Goal: Task Accomplishment & Management: Manage account settings

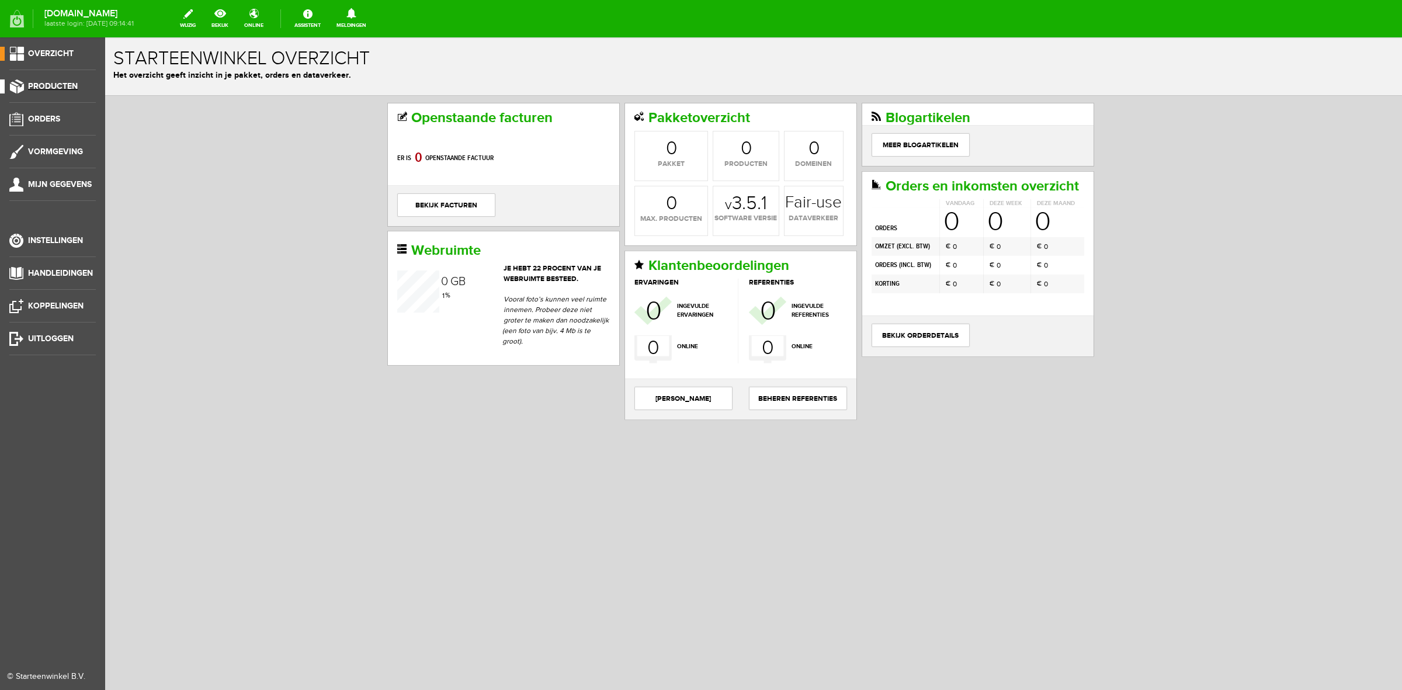
click at [63, 94] on li "Producten" at bounding box center [52, 90] width 86 height 23
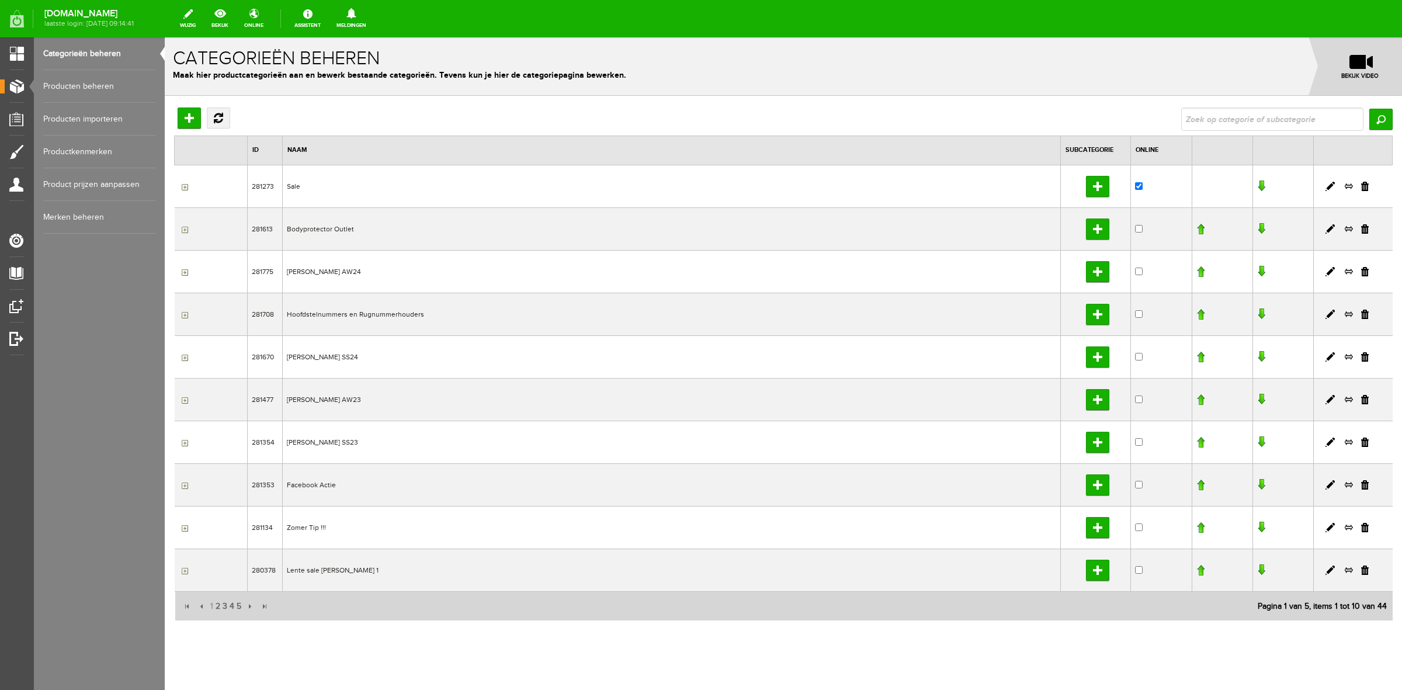
click at [82, 83] on link "Producten beheren" at bounding box center [99, 86] width 112 height 33
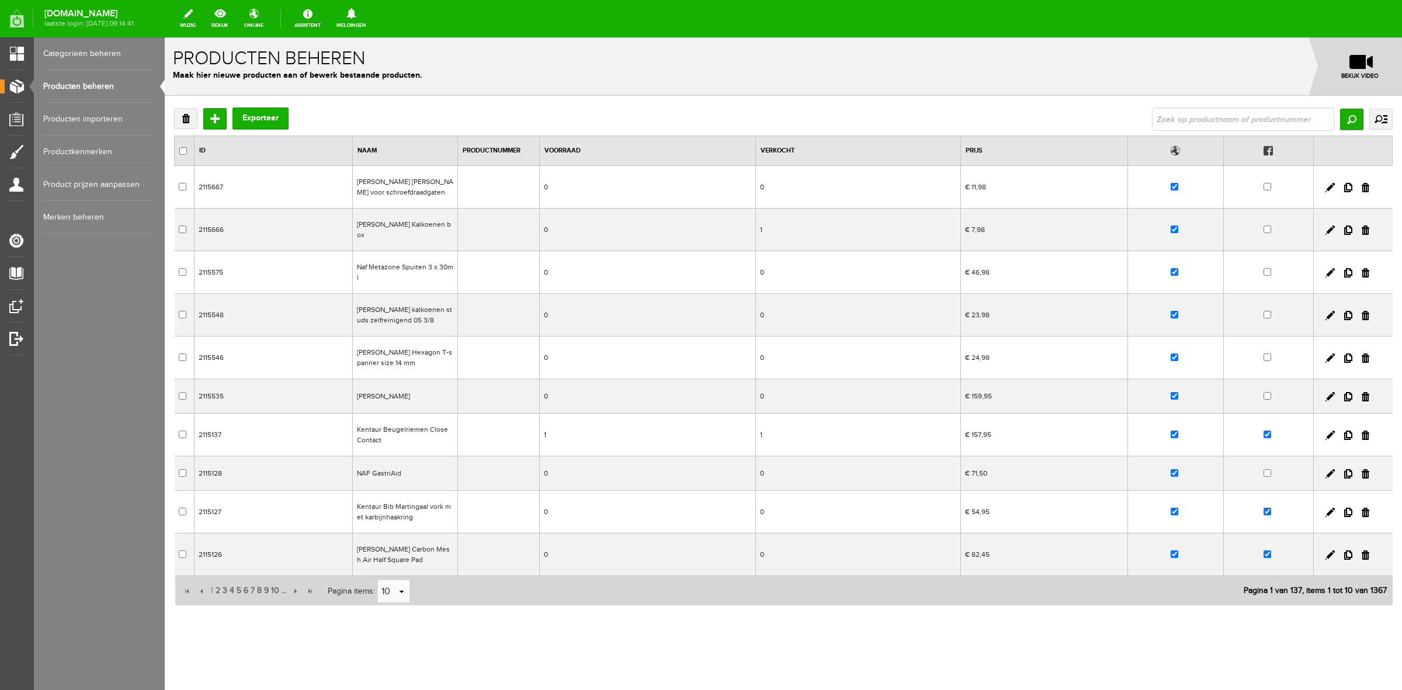
click at [1205, 117] on input "text" at bounding box center [1243, 118] width 182 height 23
type input "LJ New Pro Hoofdstel met sierstikstel"
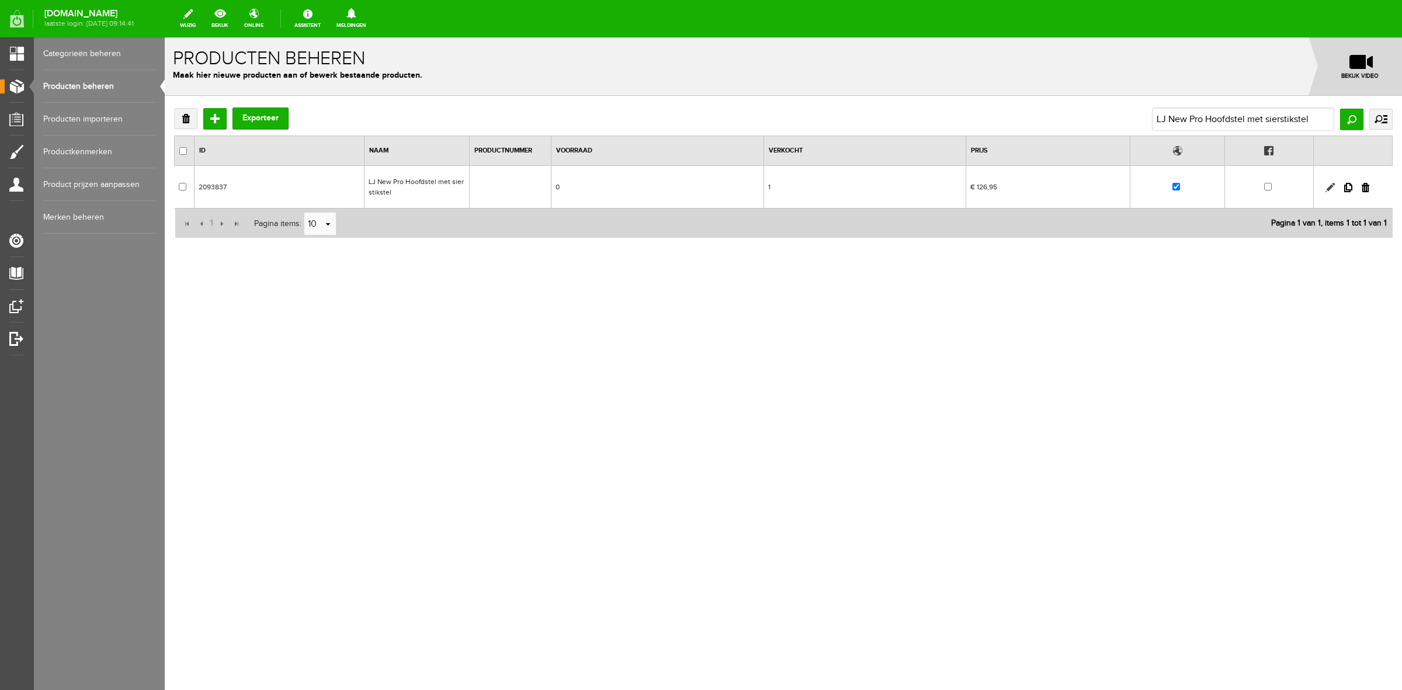
click at [1333, 183] on link at bounding box center [1329, 187] width 9 height 9
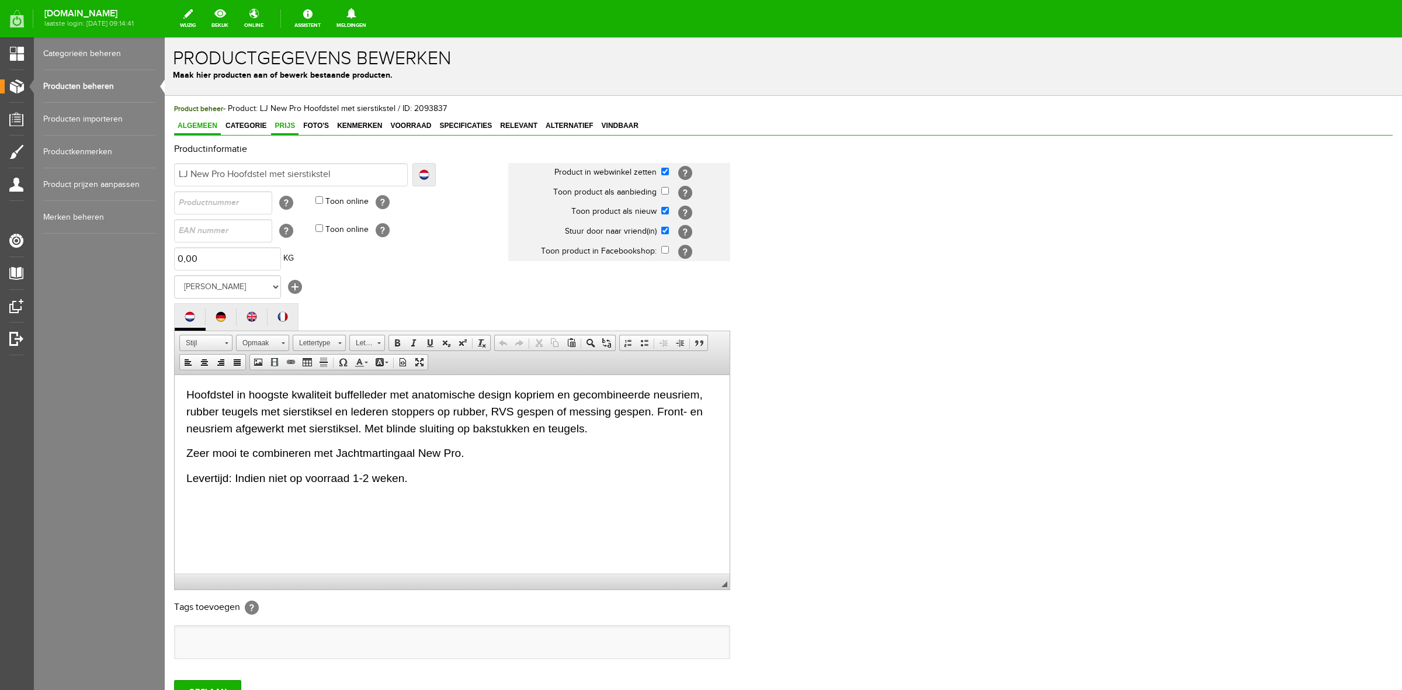
click at [289, 129] on span "Prijs" at bounding box center [284, 125] width 27 height 8
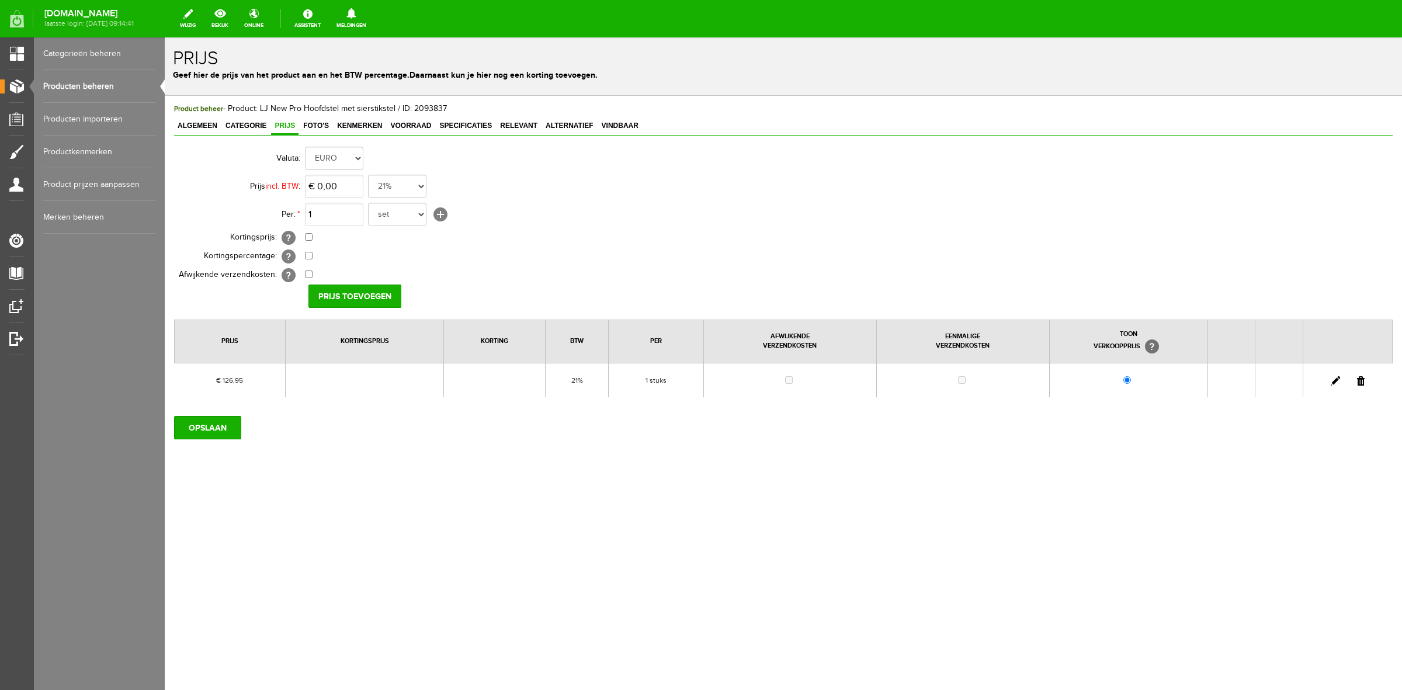
click at [1332, 377] on link at bounding box center [1334, 380] width 9 height 9
click at [324, 184] on input "126,95" at bounding box center [334, 186] width 58 height 23
click at [325, 184] on input "126,95" at bounding box center [334, 186] width 58 height 23
click at [328, 181] on input "126,95" at bounding box center [334, 186] width 58 height 23
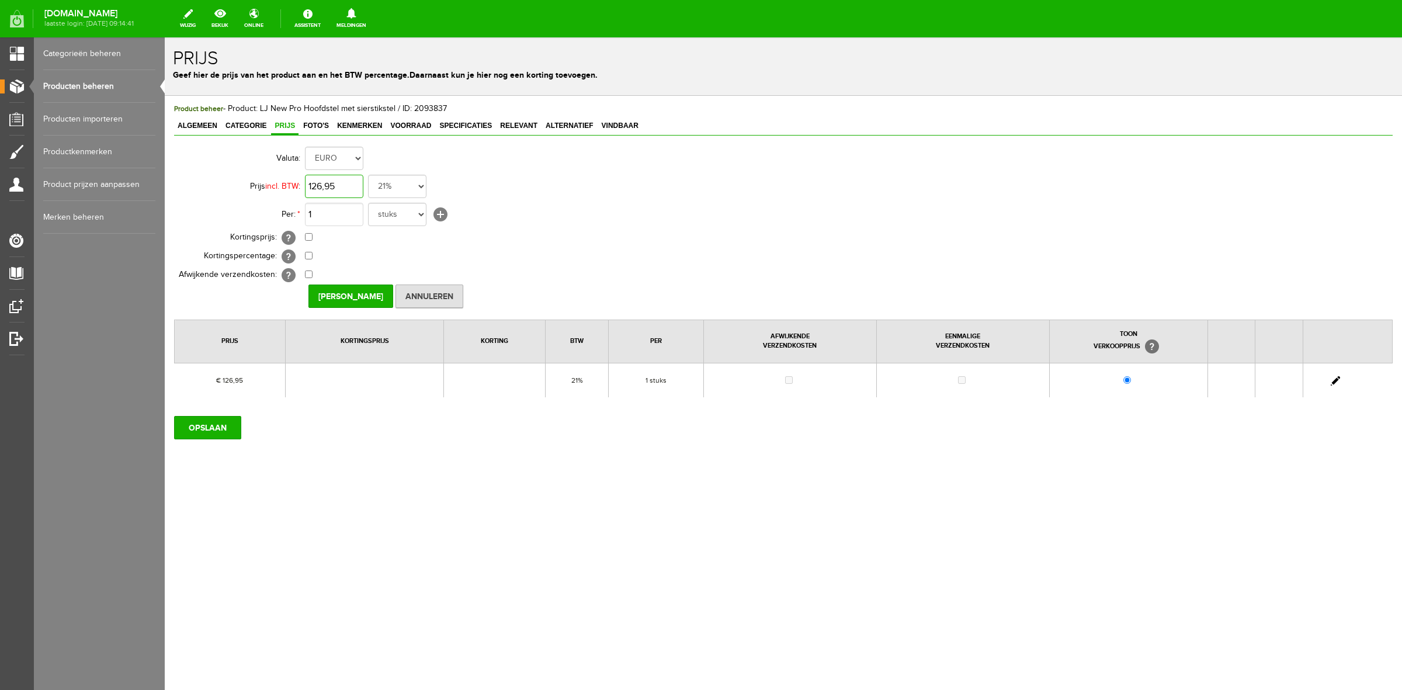
click at [328, 181] on input "126,95" at bounding box center [334, 186] width 58 height 23
type input "€ 129,98"
click at [360, 305] on input "[PERSON_NAME]" at bounding box center [350, 295] width 85 height 23
drag, startPoint x: 219, startPoint y: 412, endPoint x: 221, endPoint y: 423, distance: 11.2
click at [219, 413] on div "OPSLAAN" at bounding box center [783, 422] width 1218 height 33
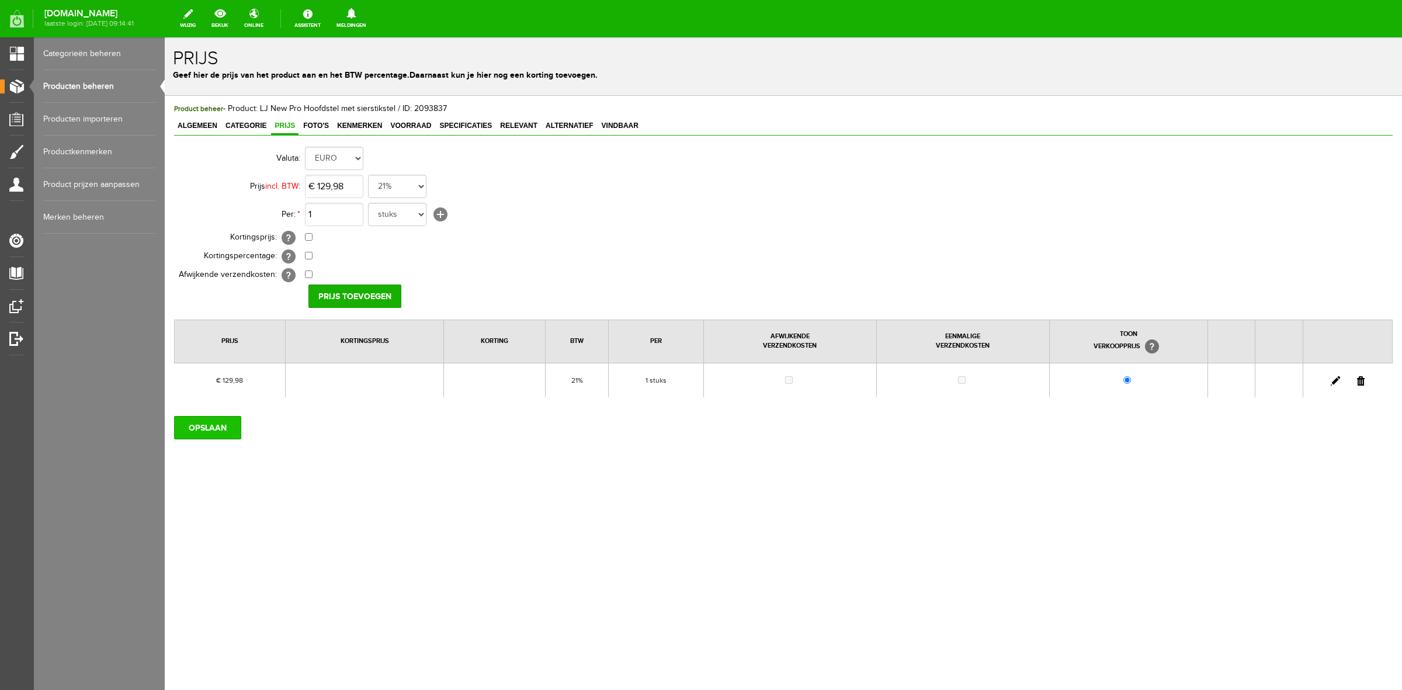
click at [221, 426] on input "OPSLAAN" at bounding box center [207, 427] width 67 height 23
click at [201, 429] on input "OPSLAAN" at bounding box center [207, 427] width 67 height 23
